Goal: Task Accomplishment & Management: Manage account settings

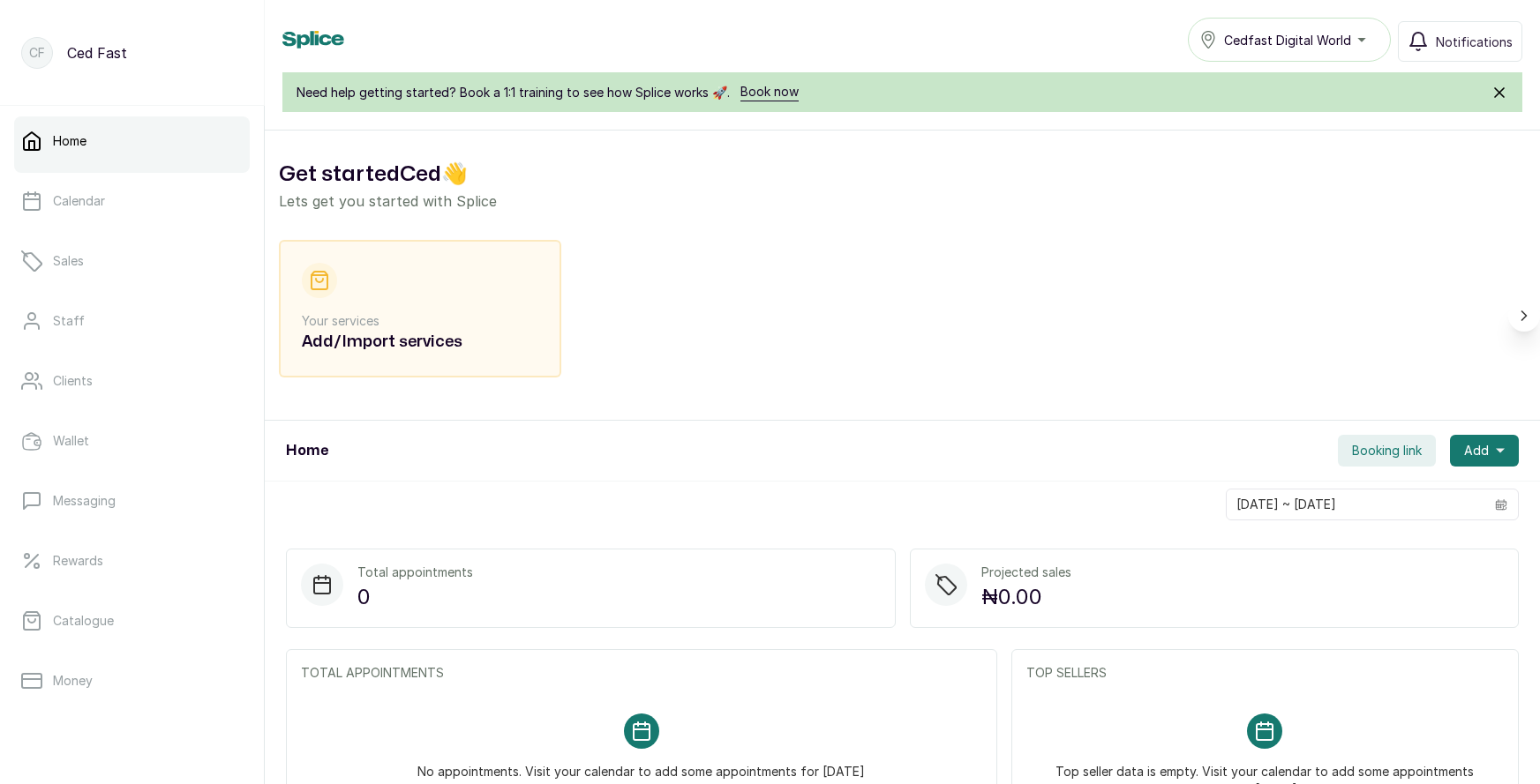
click at [1518, 316] on icon "Scroll right" at bounding box center [1524, 316] width 18 height 18
click at [401, 327] on p "Your services" at bounding box center [419, 320] width 237 height 18
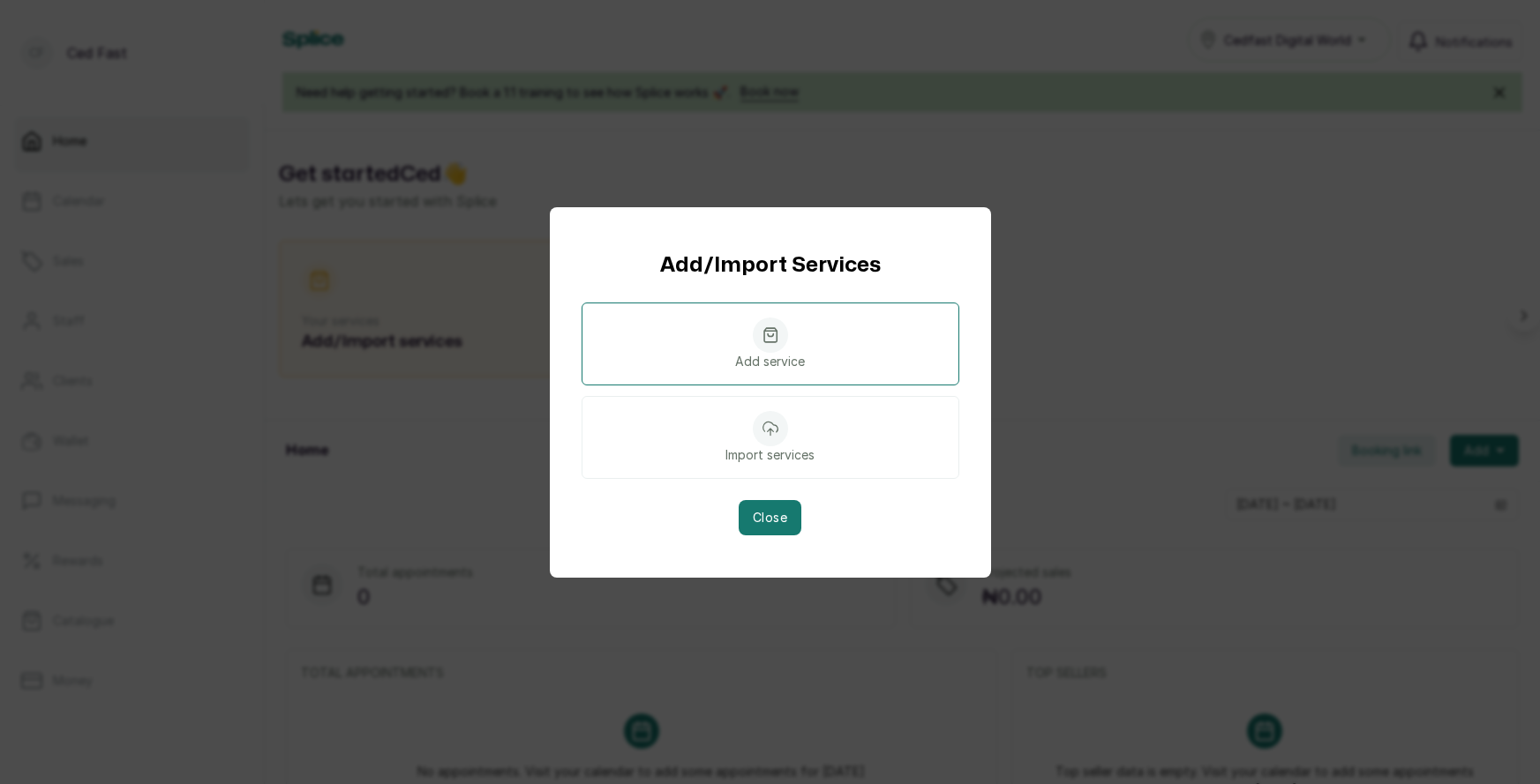
click at [796, 363] on p "Add service" at bounding box center [770, 362] width 70 height 18
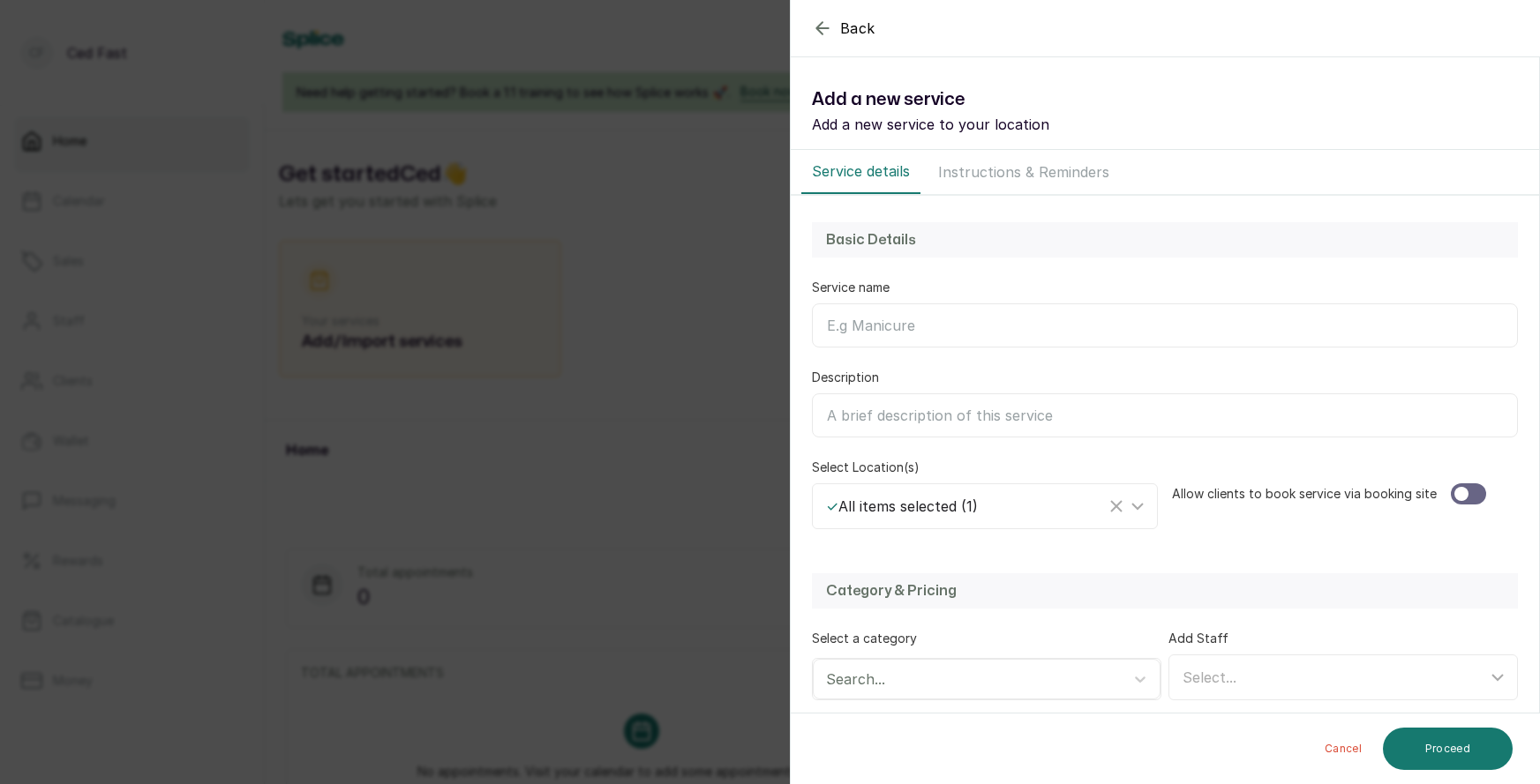
click at [598, 306] on div "Back Service Add a new service Add a new service to your location Service detai…" at bounding box center [770, 392] width 1540 height 784
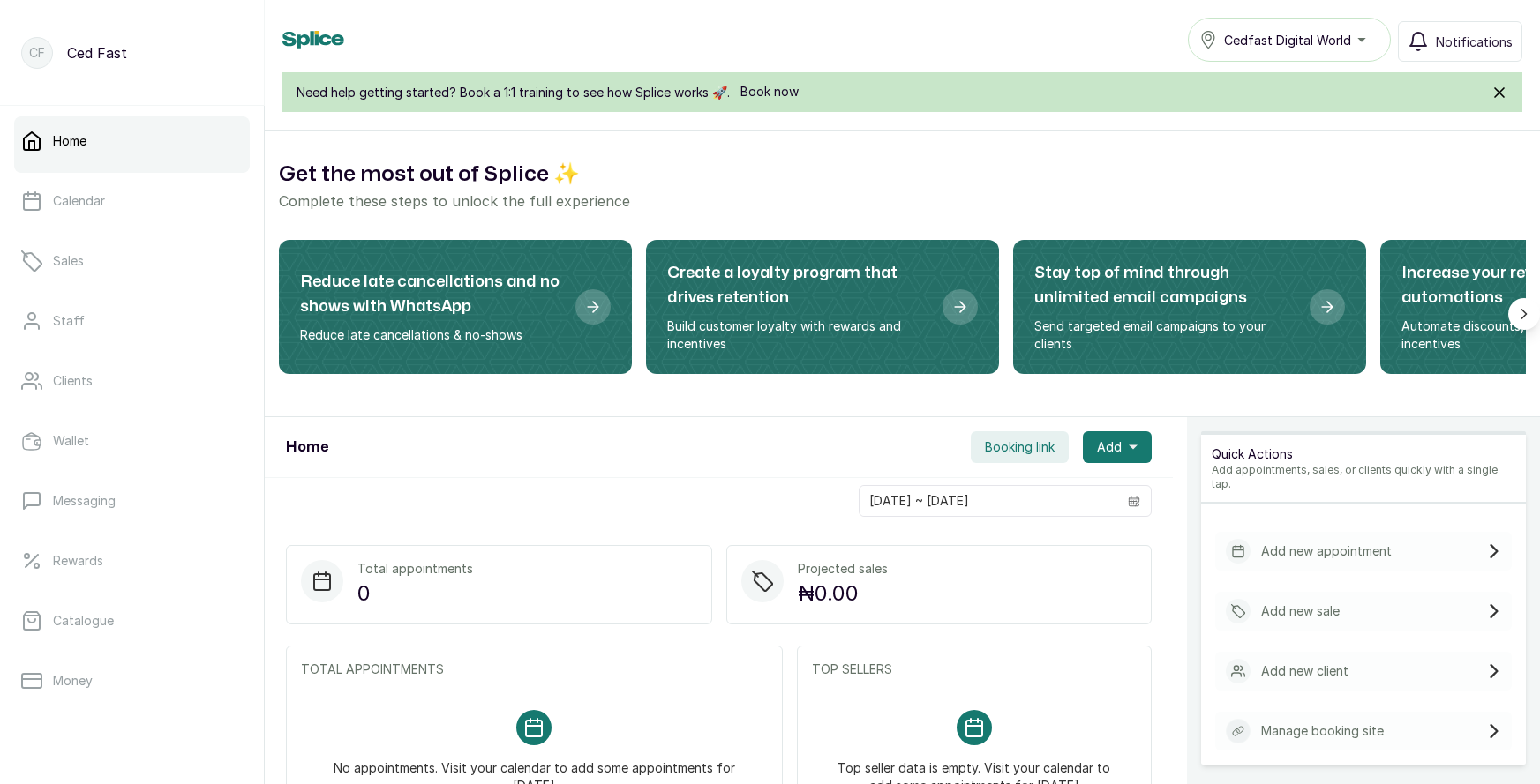
click at [1263, 49] on div "Cedfast Digital World" at bounding box center [1289, 40] width 180 height 21
click at [974, 61] on div "Home CMN Beauty Plus Unisex Salon And Spa CMN Beauty Plus Unisex Salon And Spa …" at bounding box center [902, 65] width 1275 height 131
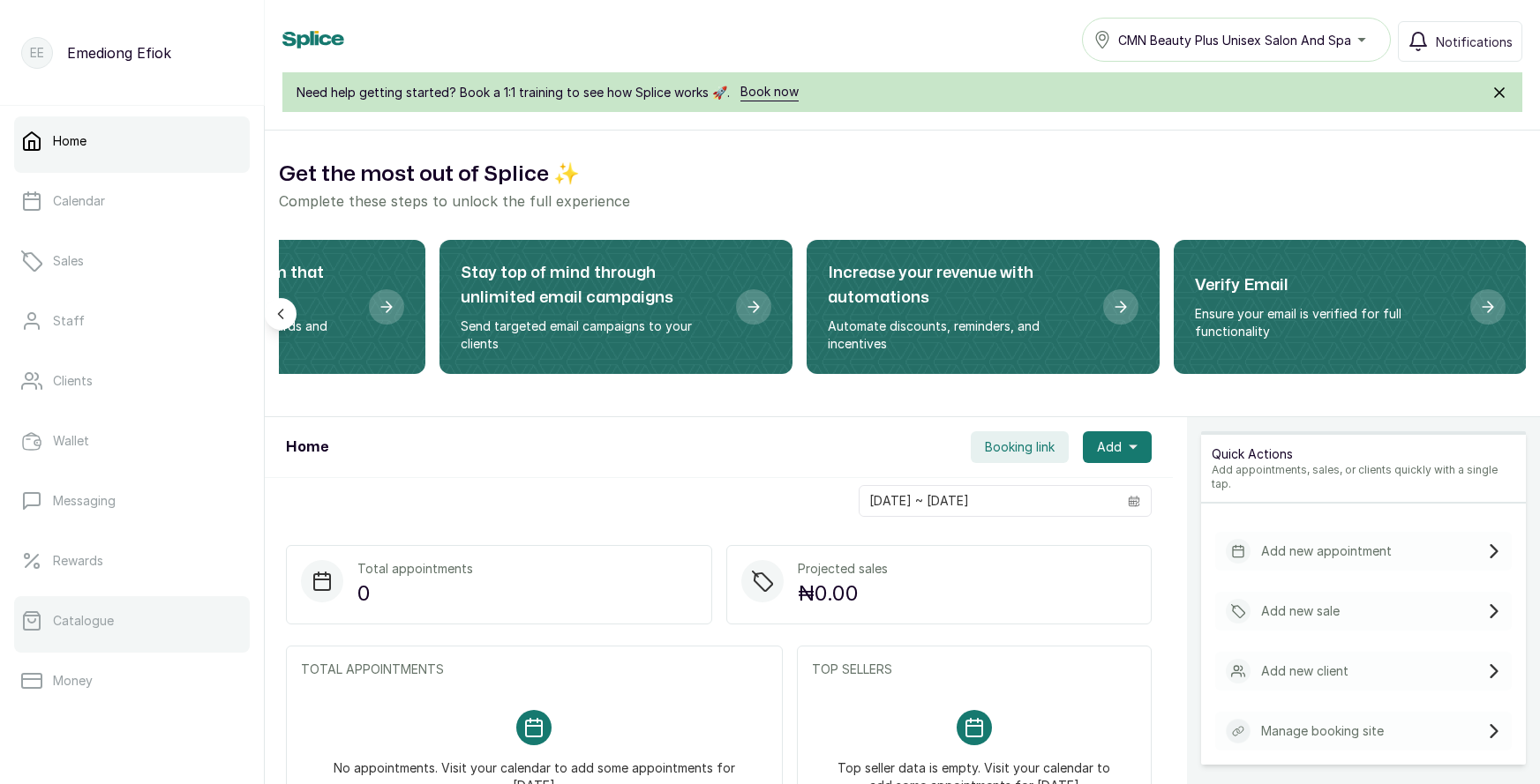
click at [104, 633] on link "Catalogue" at bounding box center [132, 621] width 236 height 49
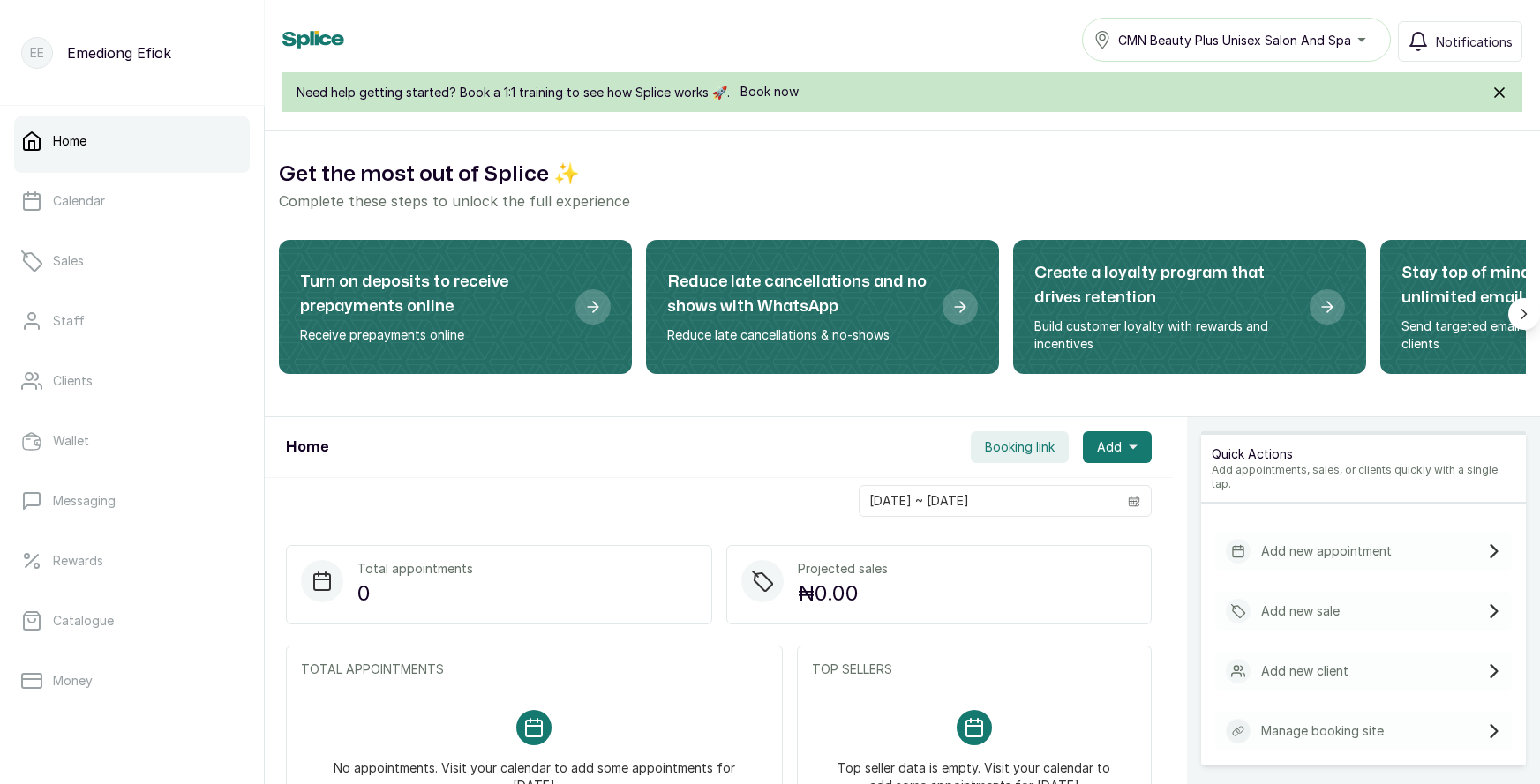
click at [1023, 447] on span "Booking link" at bounding box center [1020, 447] width 70 height 18
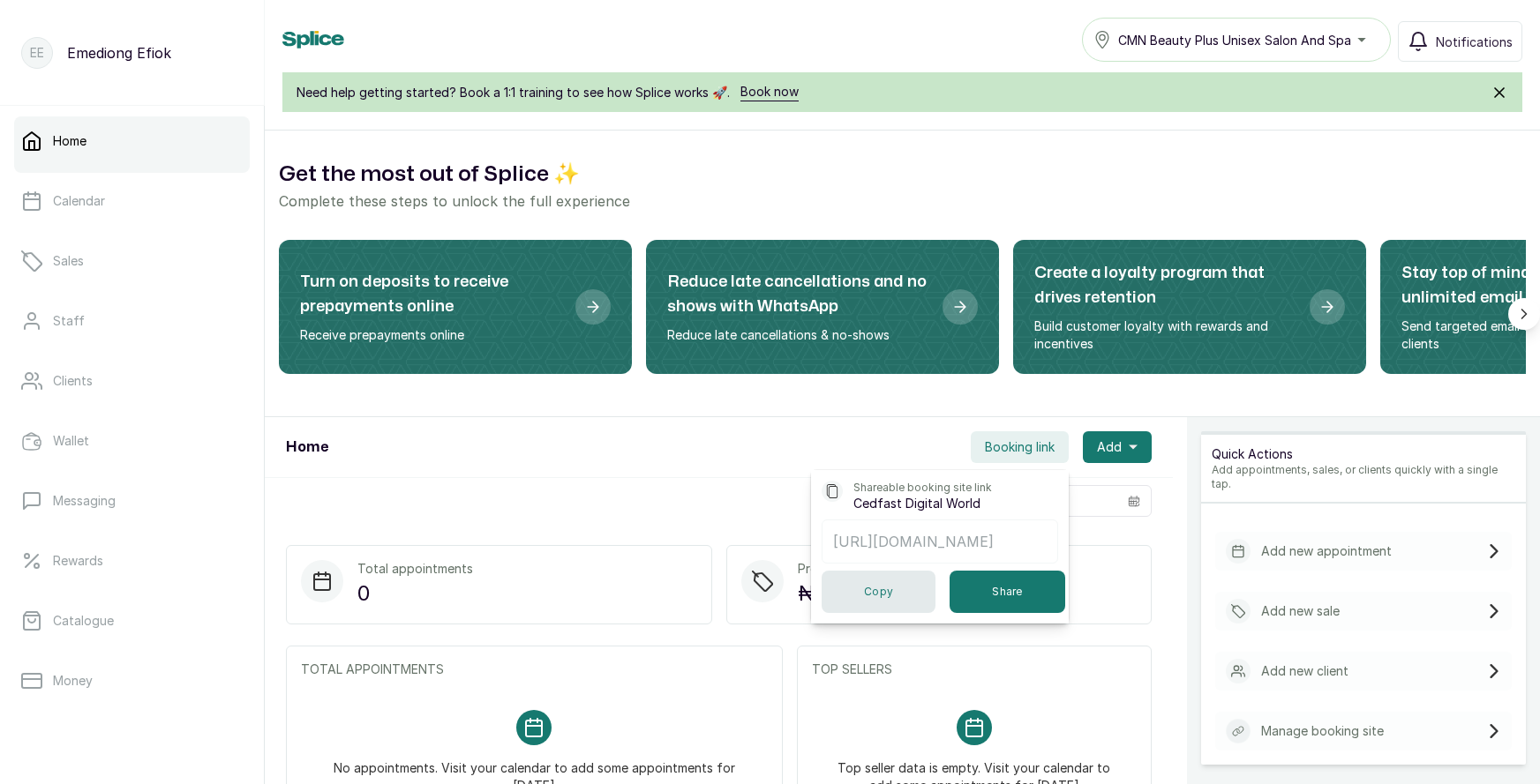
click at [871, 613] on button "Copy" at bounding box center [878, 592] width 114 height 42
click at [1136, 439] on button "Add" at bounding box center [1117, 448] width 69 height 32
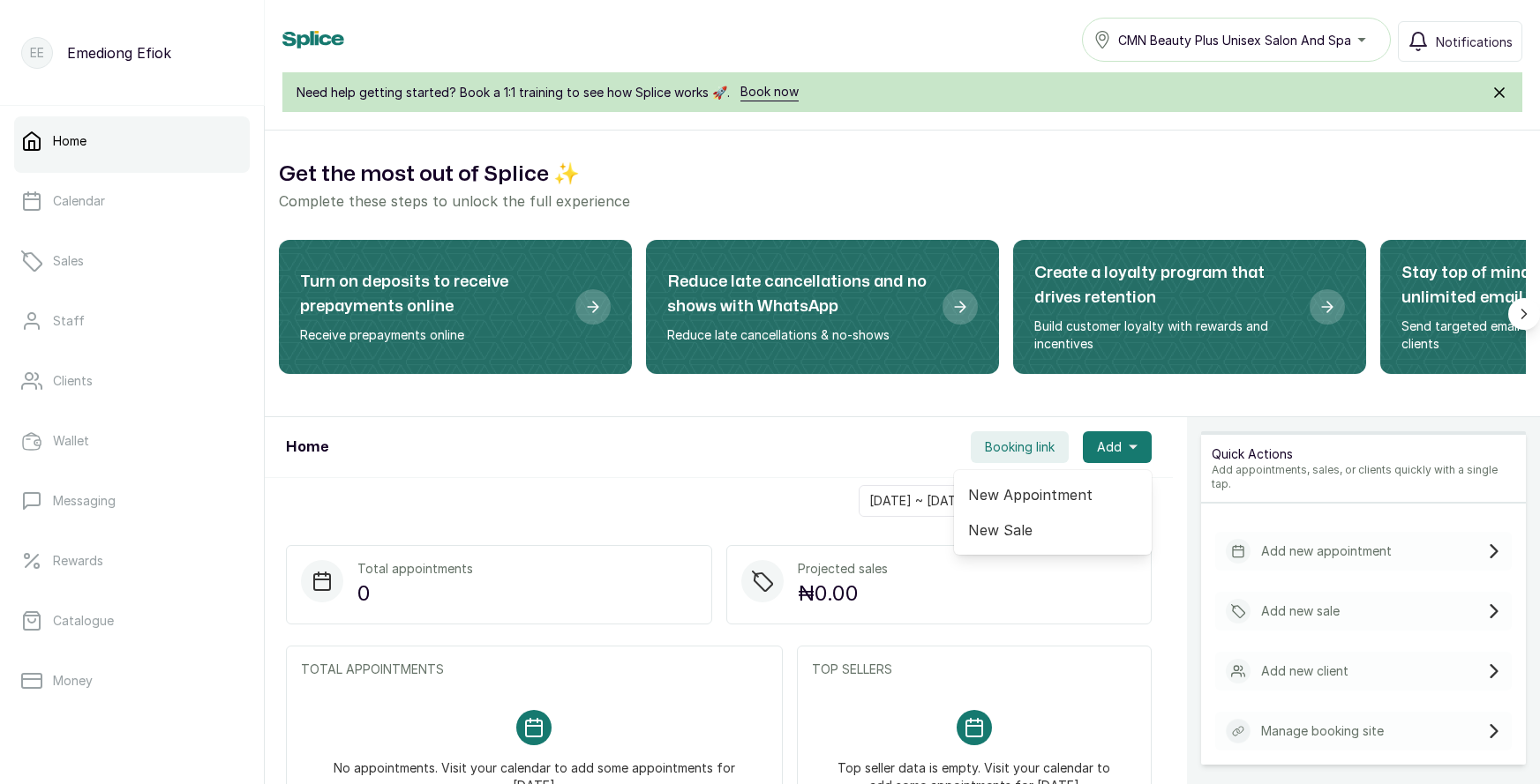
click at [830, 430] on div "Home Booking link Add New Appointment New Sale" at bounding box center [719, 448] width 909 height 61
click at [1384, 717] on div "Manage booking site" at bounding box center [1363, 731] width 297 height 39
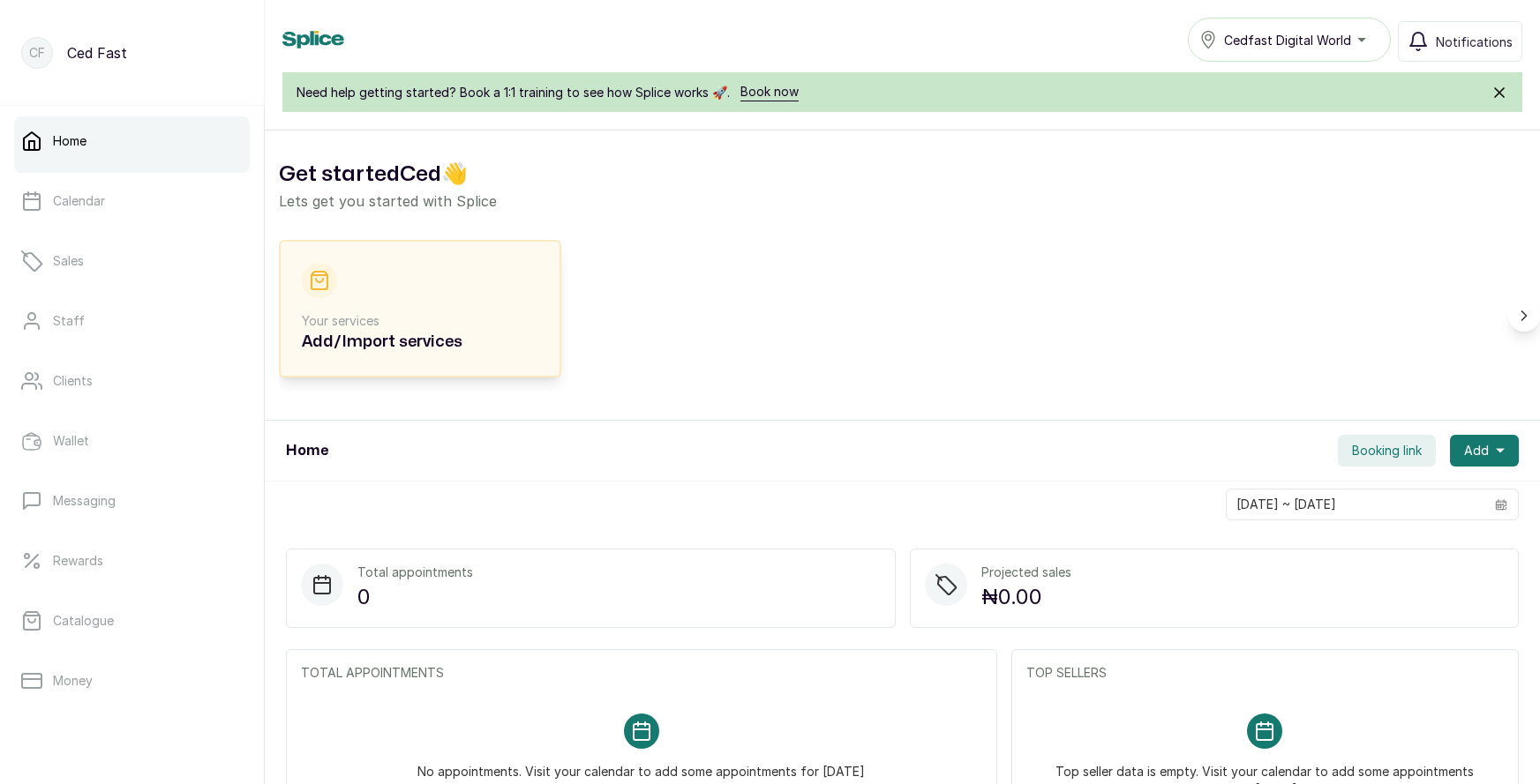
click at [468, 326] on p "Your services" at bounding box center [419, 320] width 237 height 18
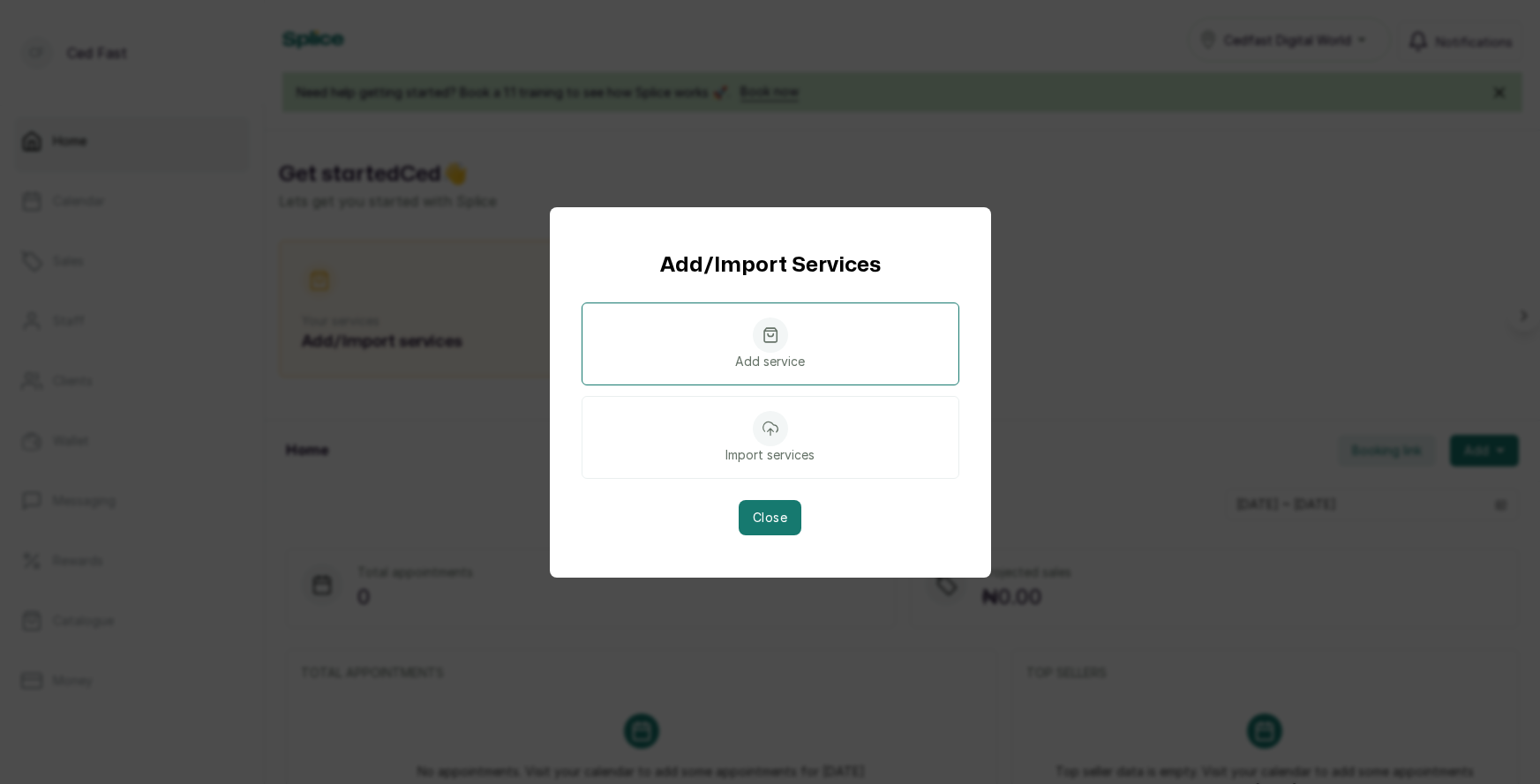
click at [799, 349] on div "Add service" at bounding box center [770, 344] width 378 height 83
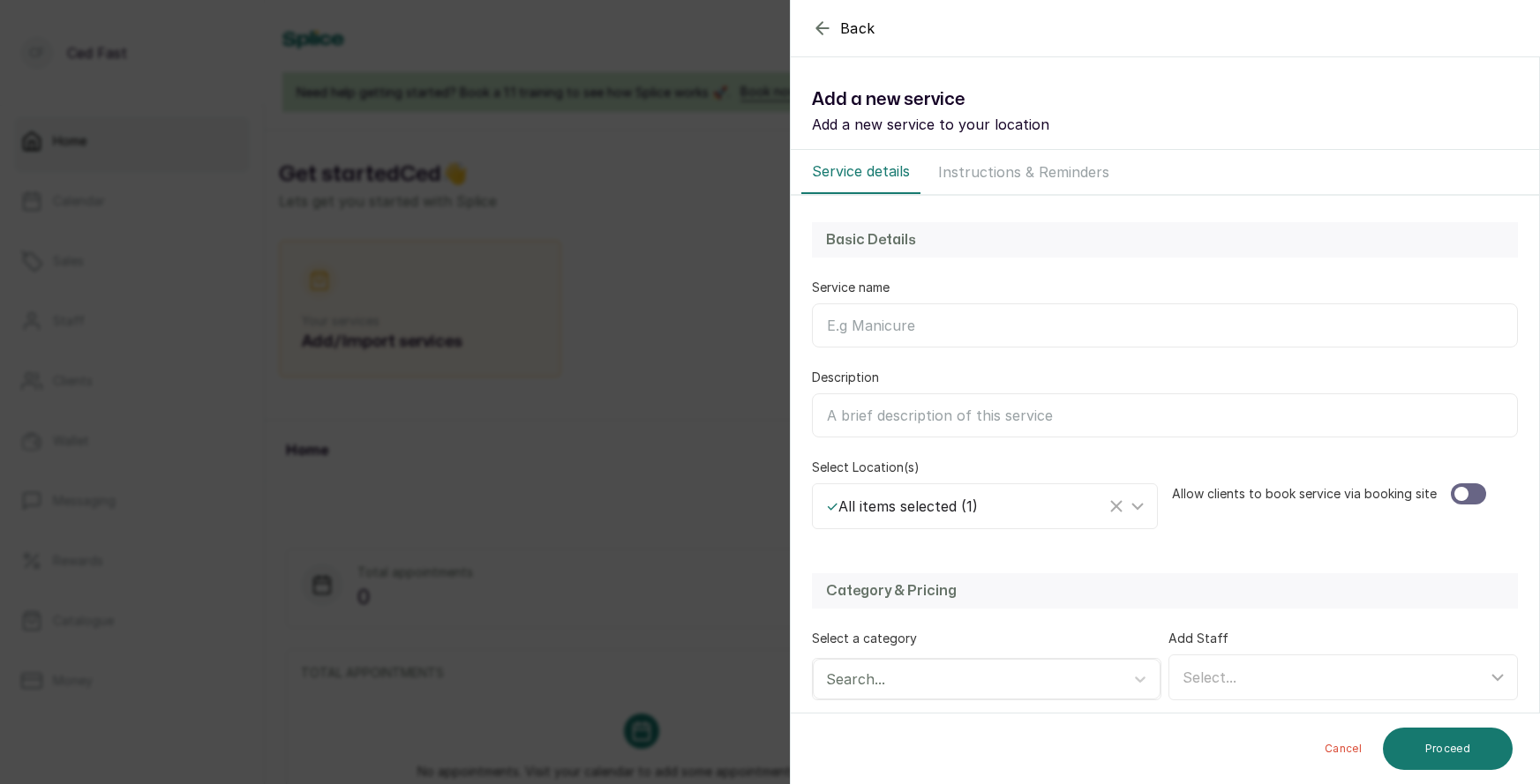
click at [1030, 167] on button "Instructions & Reminders" at bounding box center [1024, 172] width 192 height 44
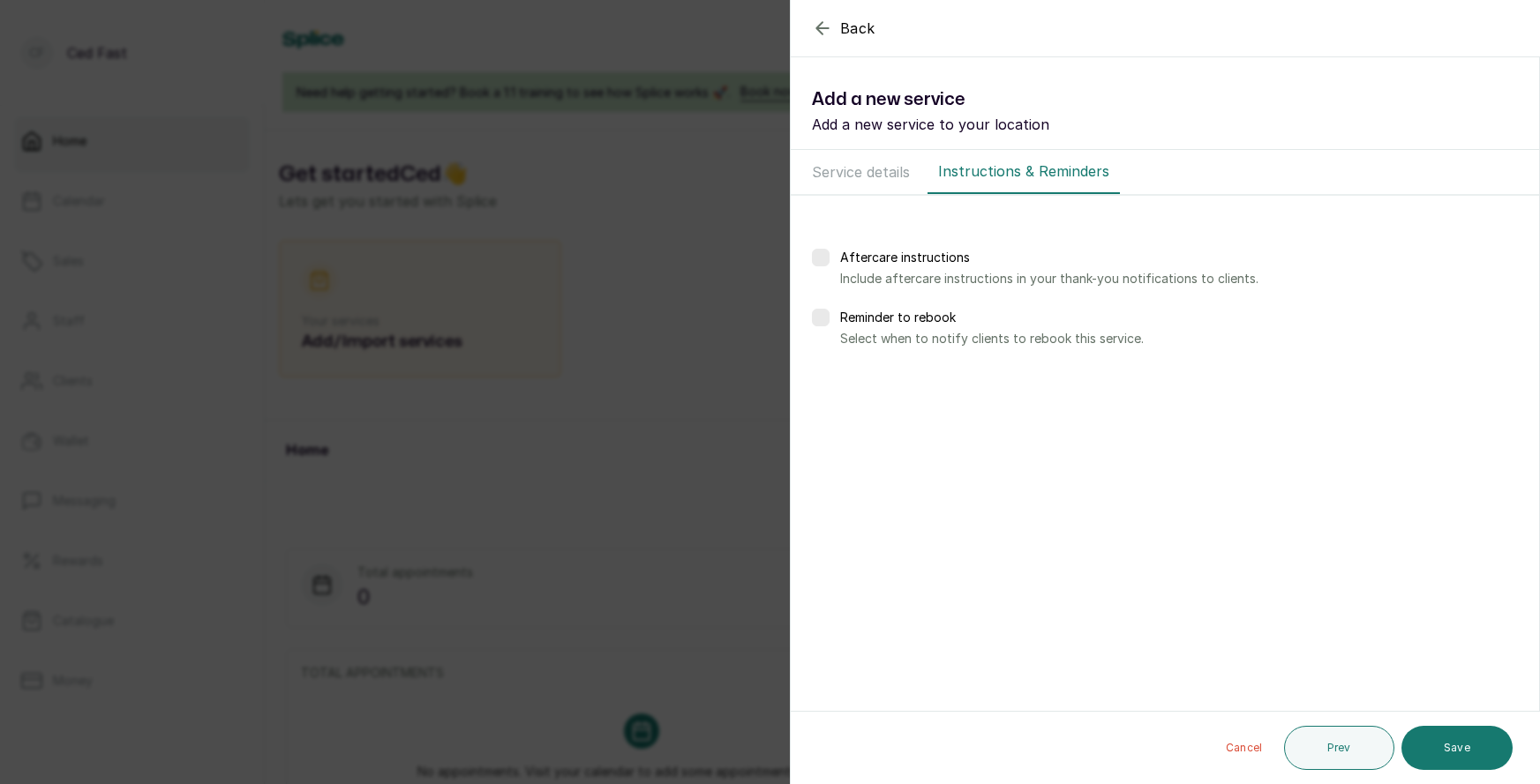
click at [871, 168] on button "Service details" at bounding box center [860, 172] width 119 height 44
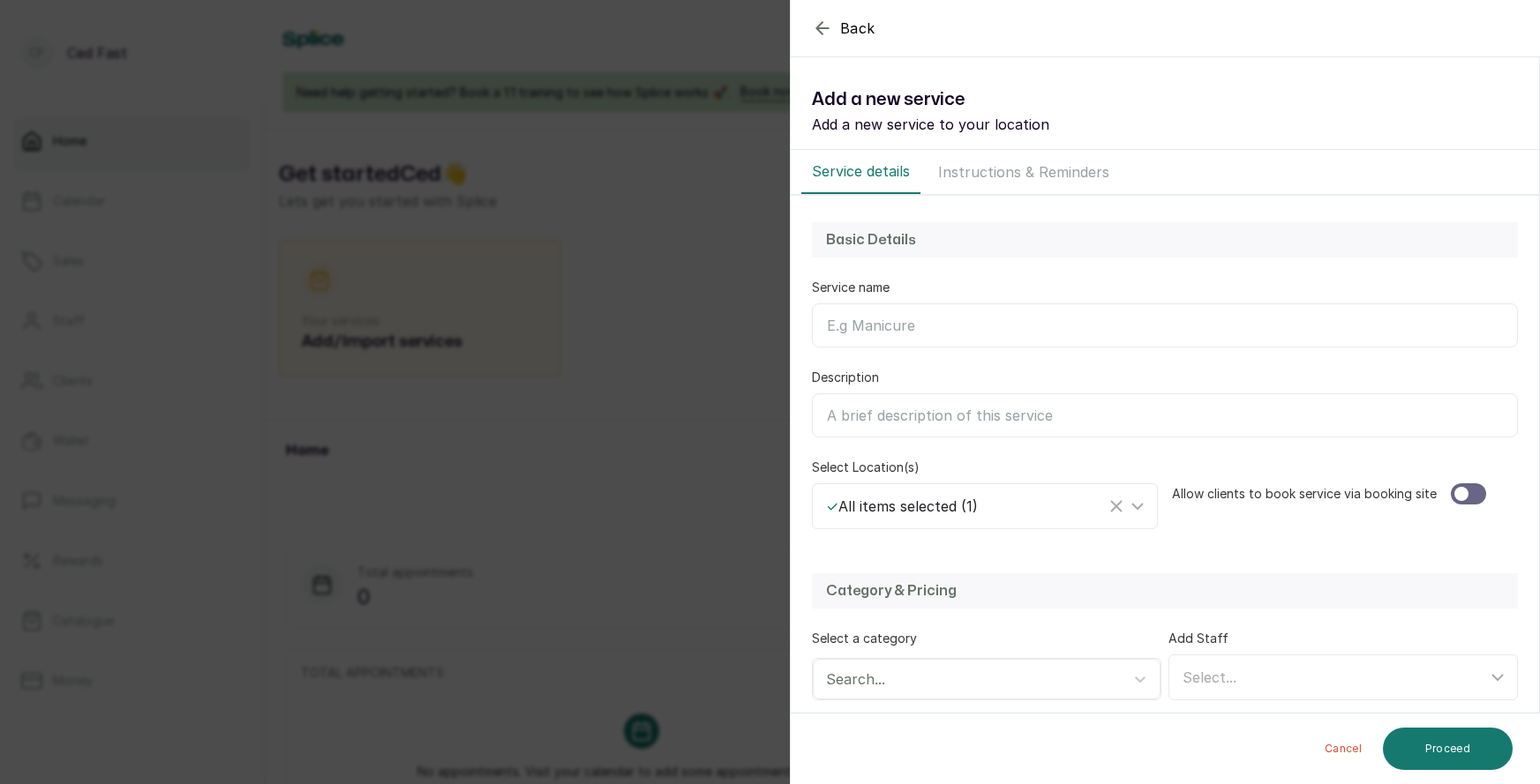
click at [875, 332] on input "Service name" at bounding box center [1164, 325] width 706 height 44
click at [826, 24] on icon "button" at bounding box center [822, 28] width 21 height 21
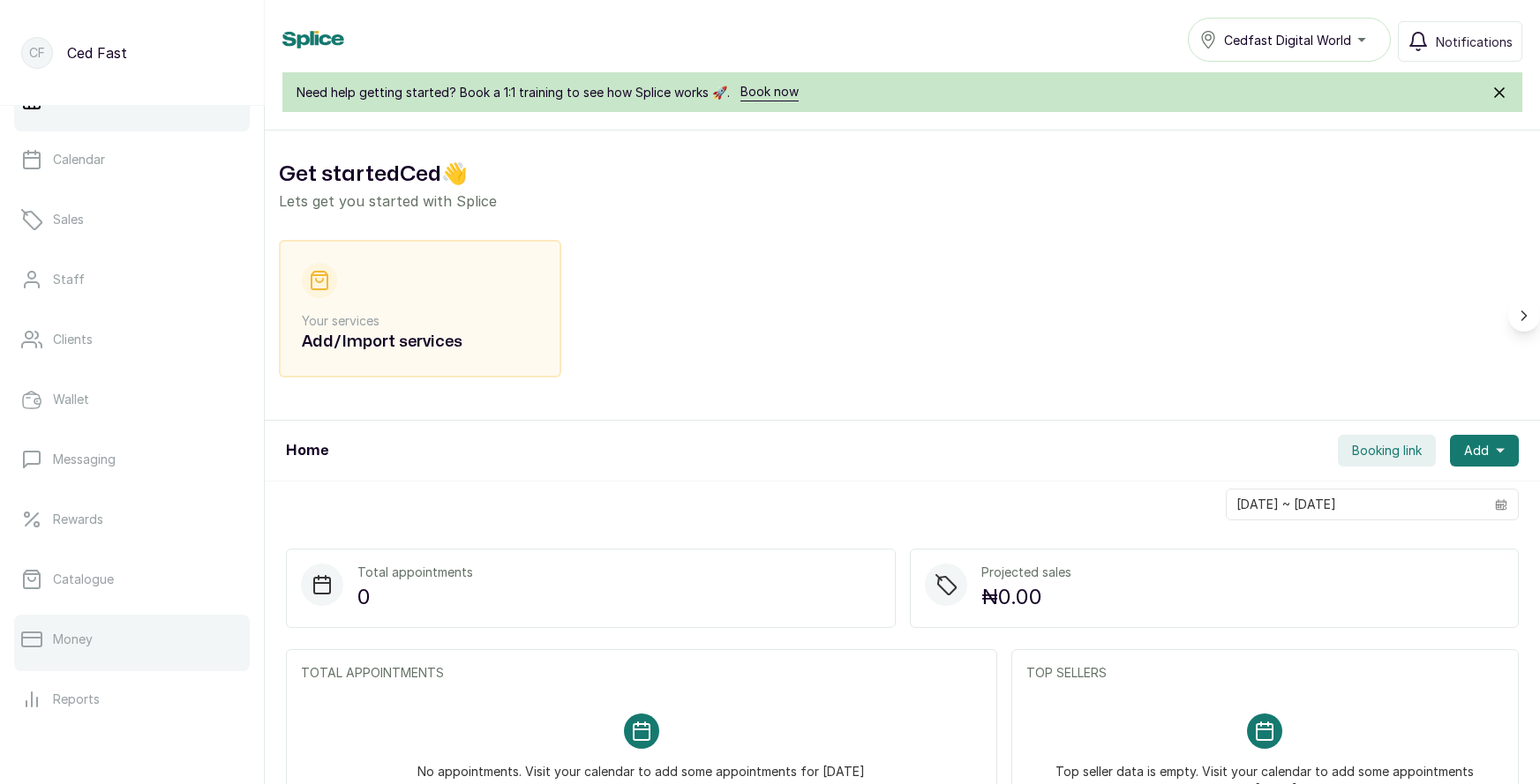
scroll to position [222, 0]
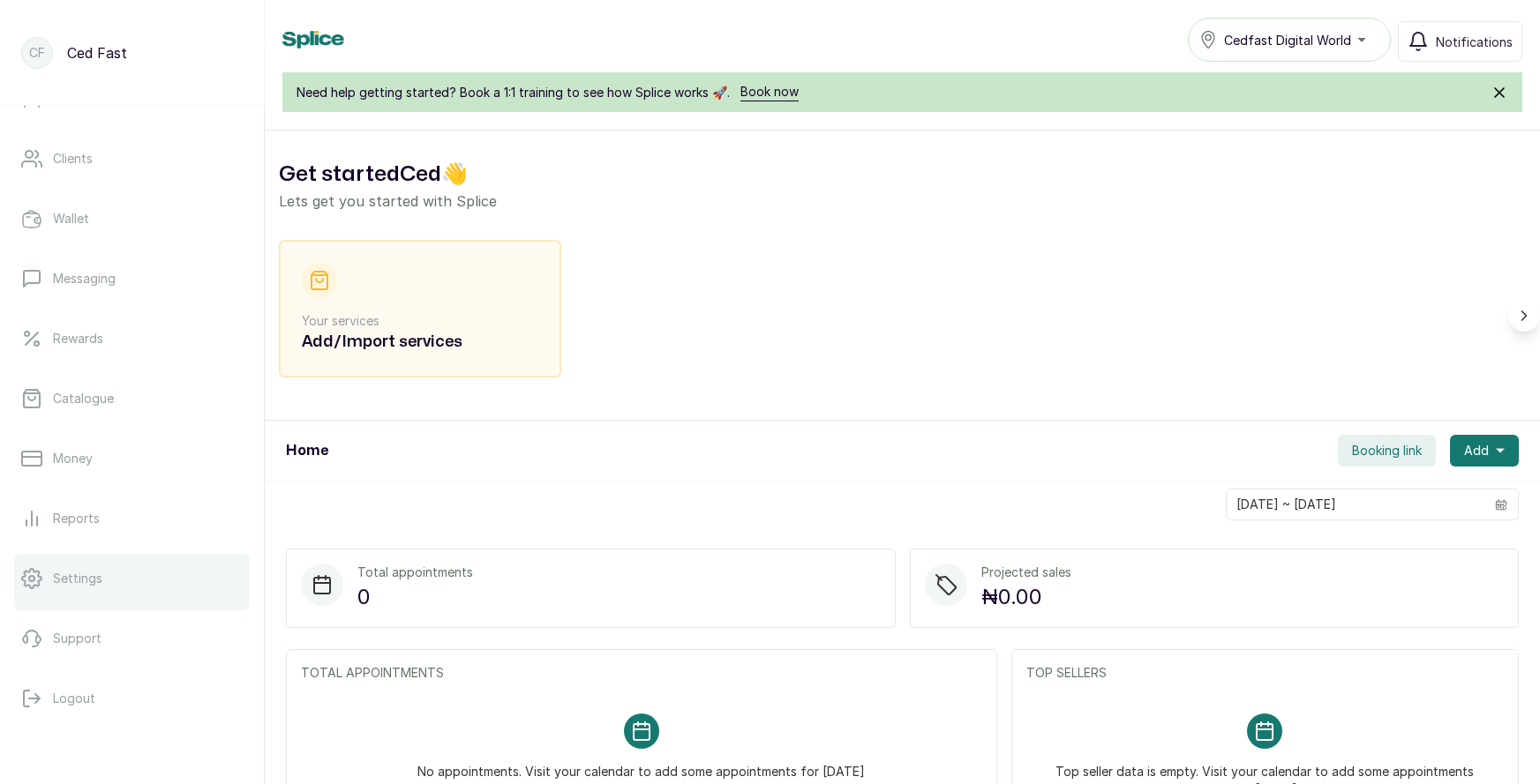
click at [75, 581] on p "Settings" at bounding box center [77, 579] width 49 height 18
